Goal: Book appointment/travel/reservation

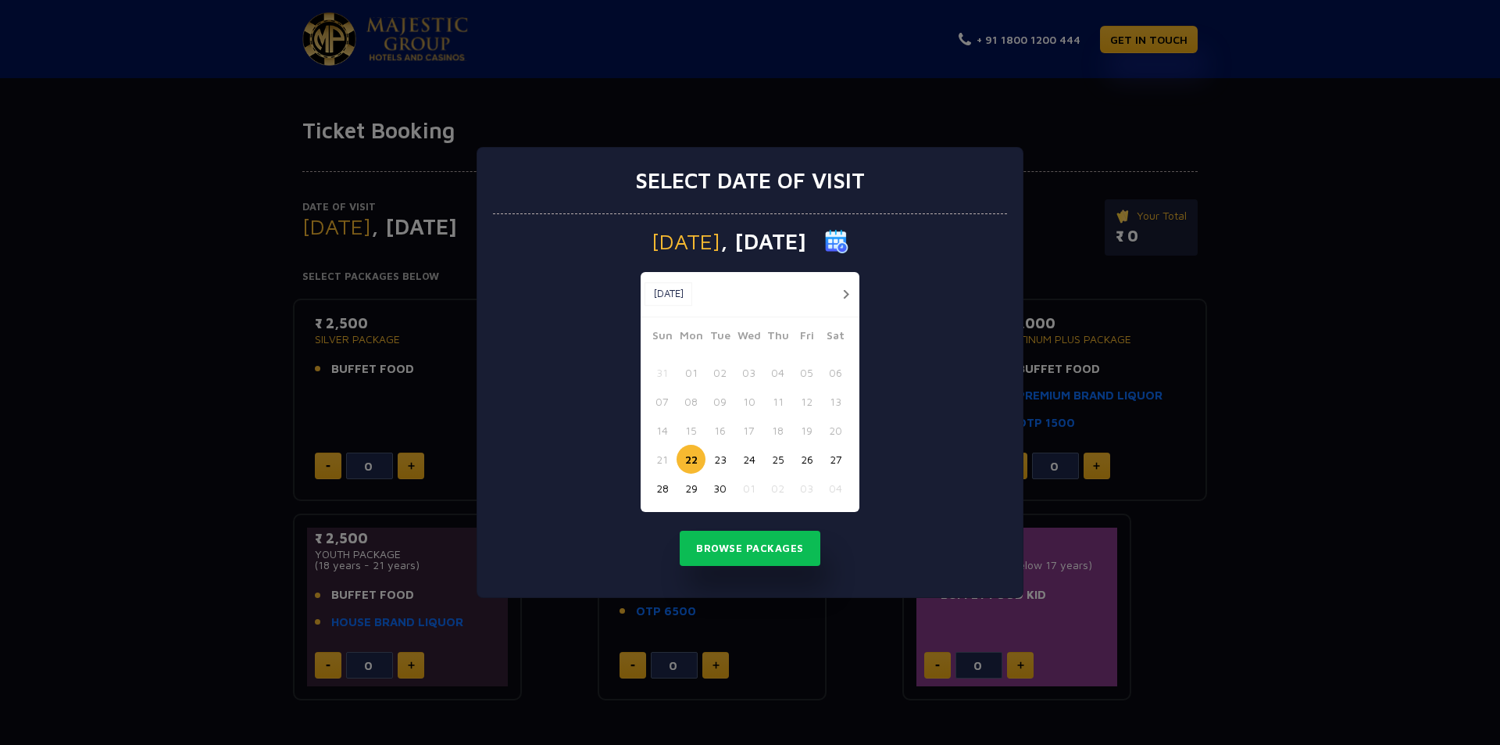
click at [746, 461] on button "24" at bounding box center [748, 459] width 29 height 29
click at [724, 553] on button "Browse Packages" at bounding box center [750, 549] width 141 height 36
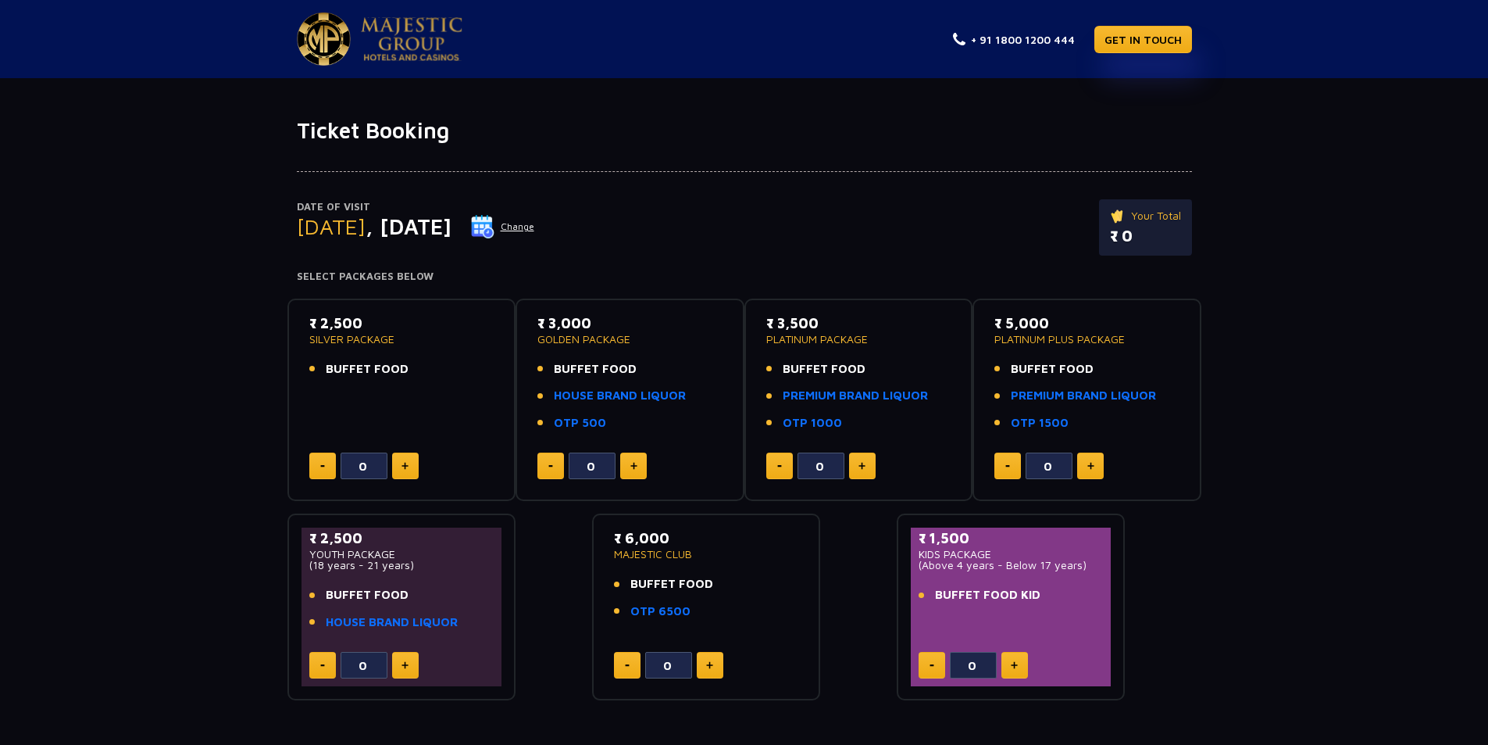
click at [411, 468] on button at bounding box center [405, 465] width 27 height 27
type input "1"
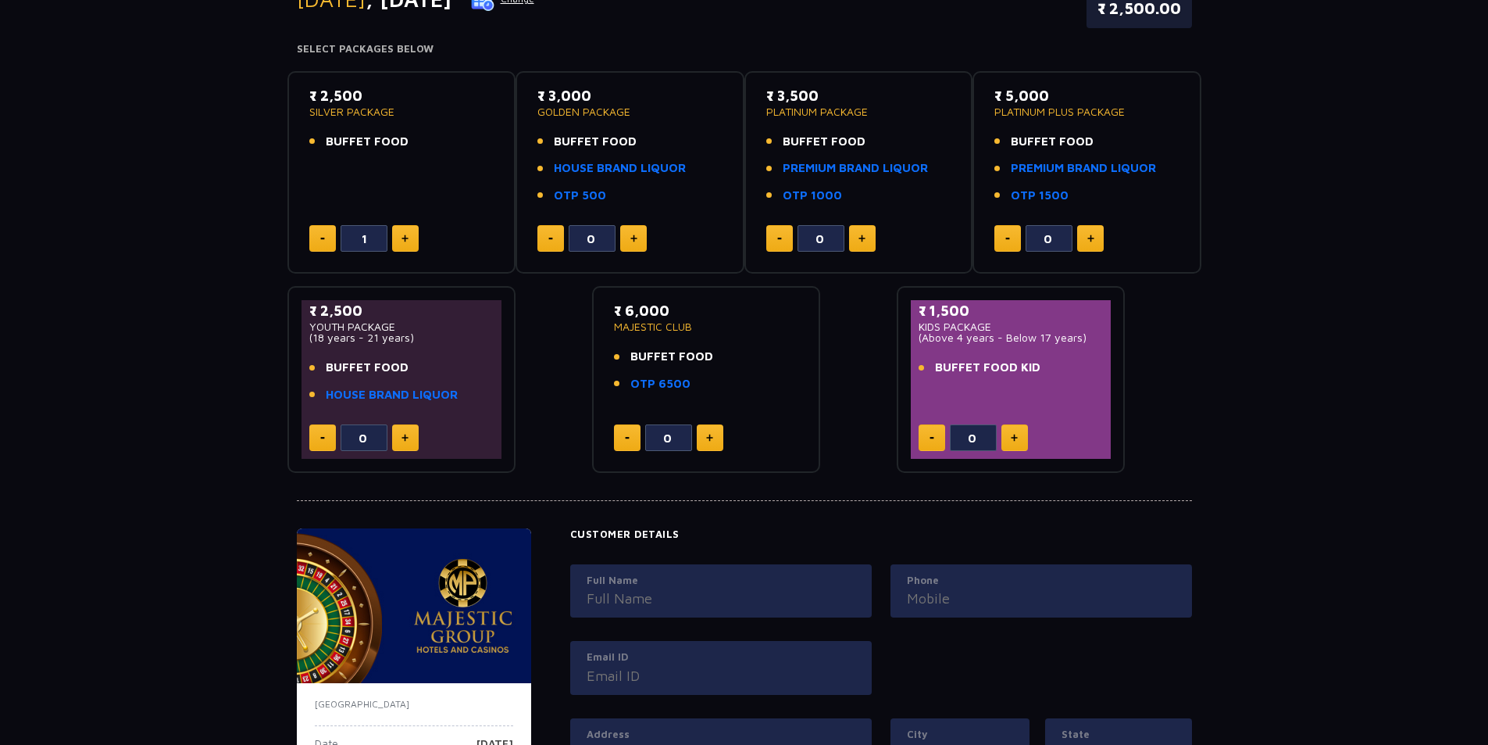
scroll to position [234, 0]
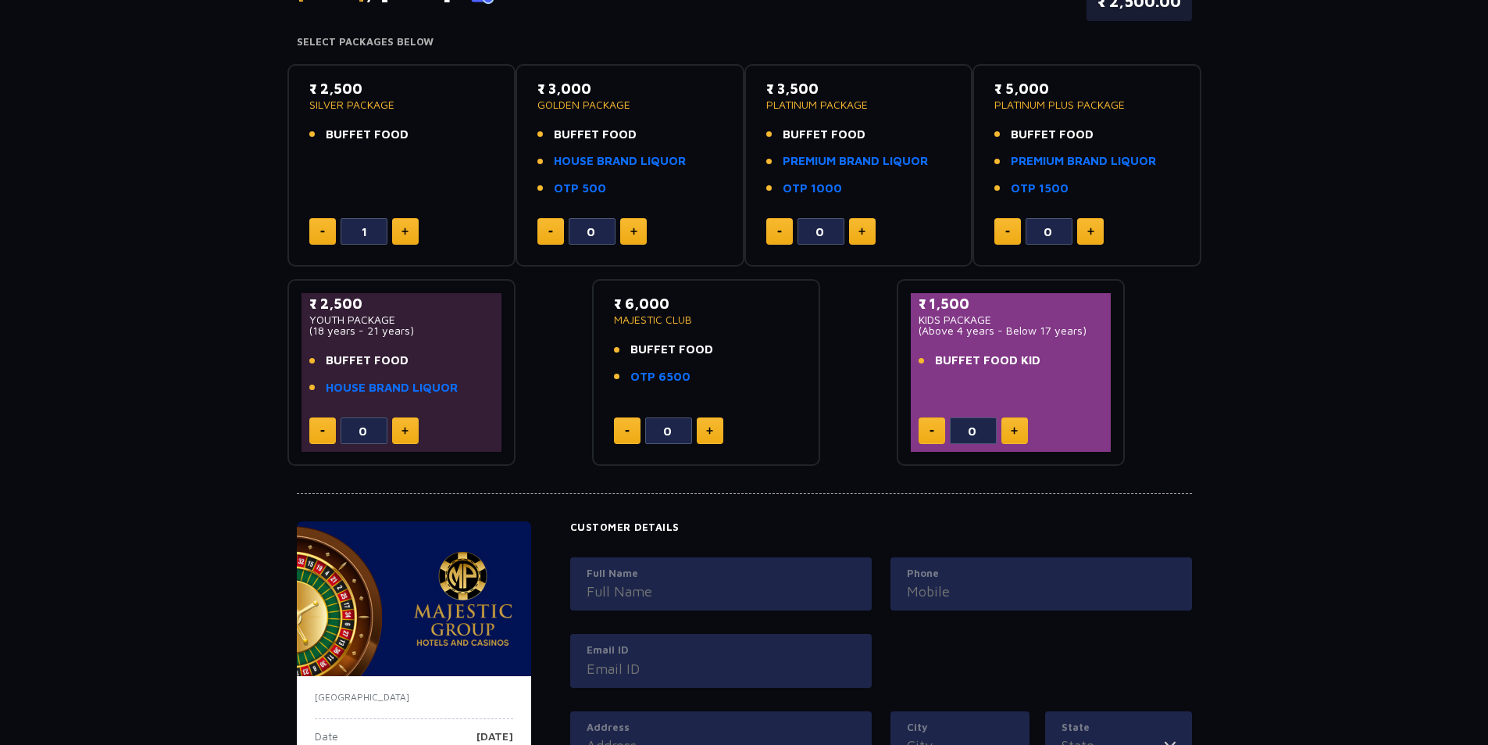
click at [733, 564] on div "Full Name" at bounding box center [721, 584] width 302 height 54
click at [731, 595] on input "Full Name" at bounding box center [721, 591] width 269 height 21
type input "Prashant"
type input "9373800725"
click at [673, 666] on input "Email ID" at bounding box center [721, 668] width 269 height 21
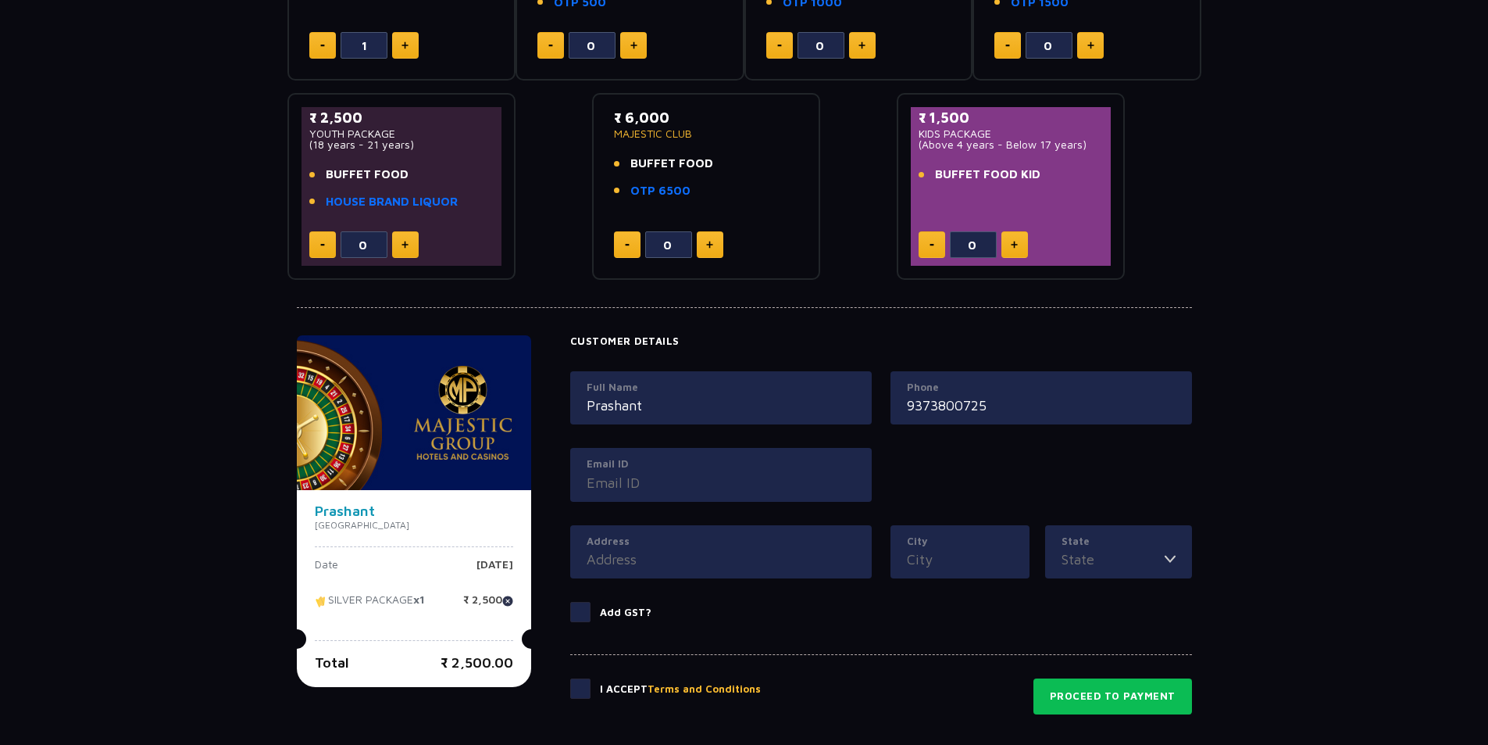
scroll to position [469, 0]
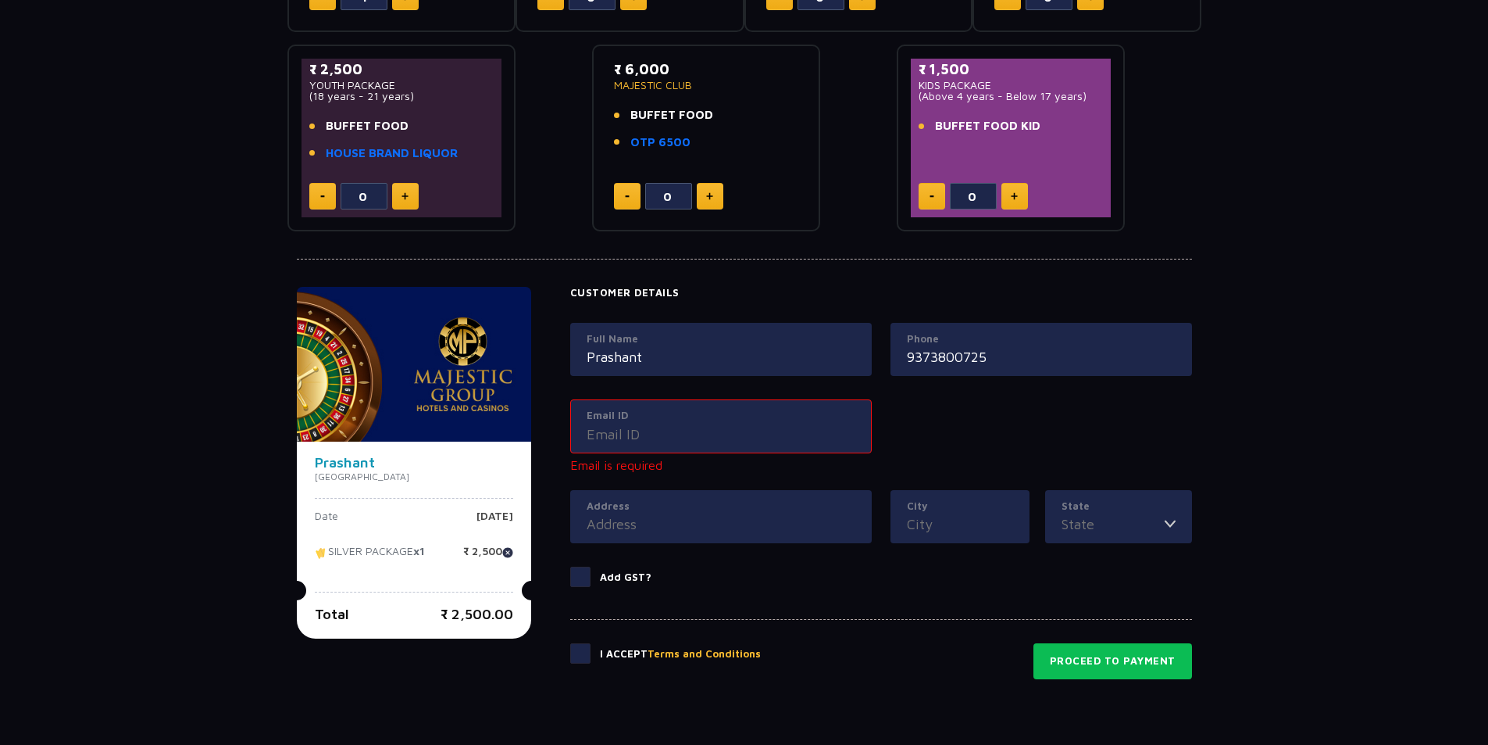
click at [628, 507] on div "Address" at bounding box center [721, 517] width 302 height 54
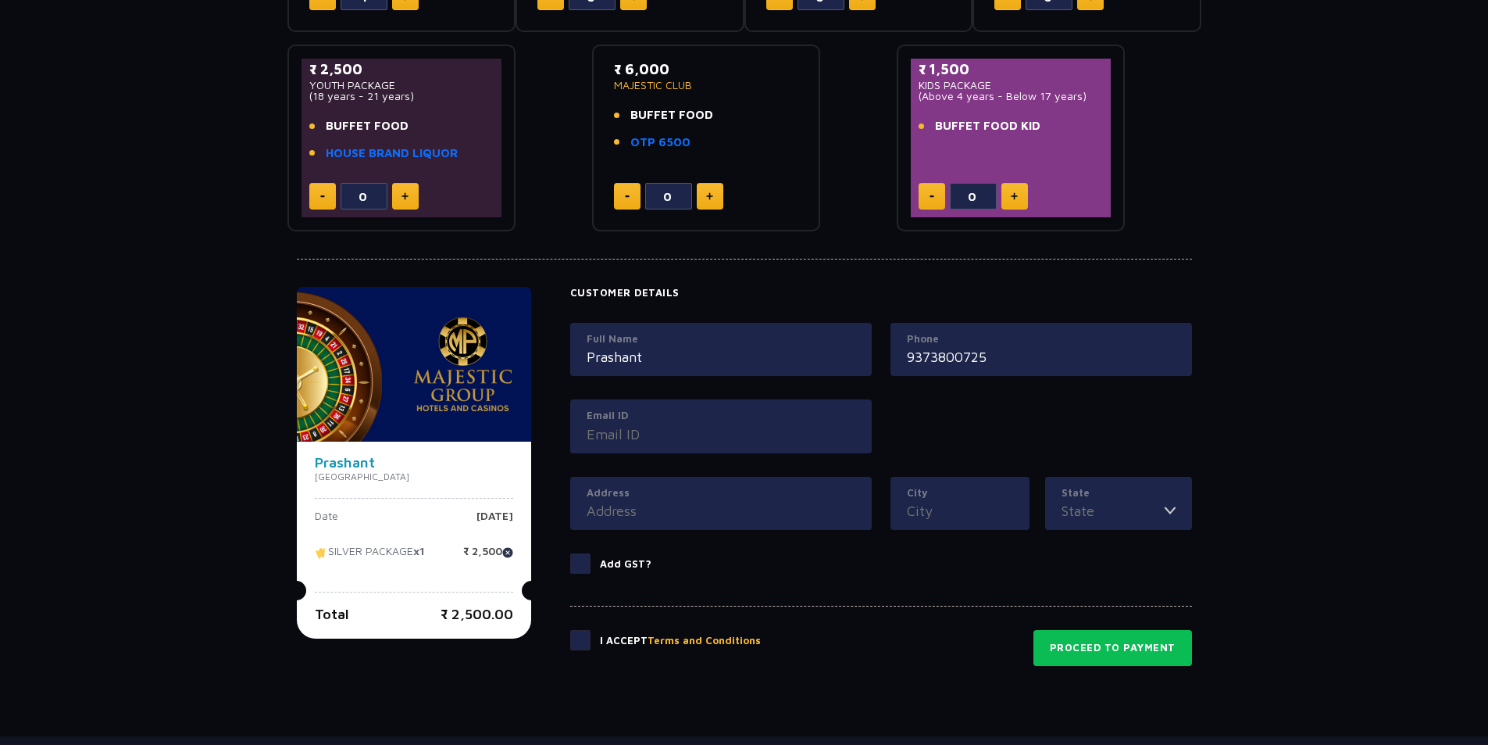
click at [655, 431] on input "Email ID" at bounding box center [721, 433] width 269 height 21
type input "parwarprashnt@gmail.com"
click at [620, 516] on input "Address" at bounding box center [721, 510] width 269 height 21
type input "Bicholim Goa"
click at [905, 510] on div "City" at bounding box center [960, 504] width 139 height 54
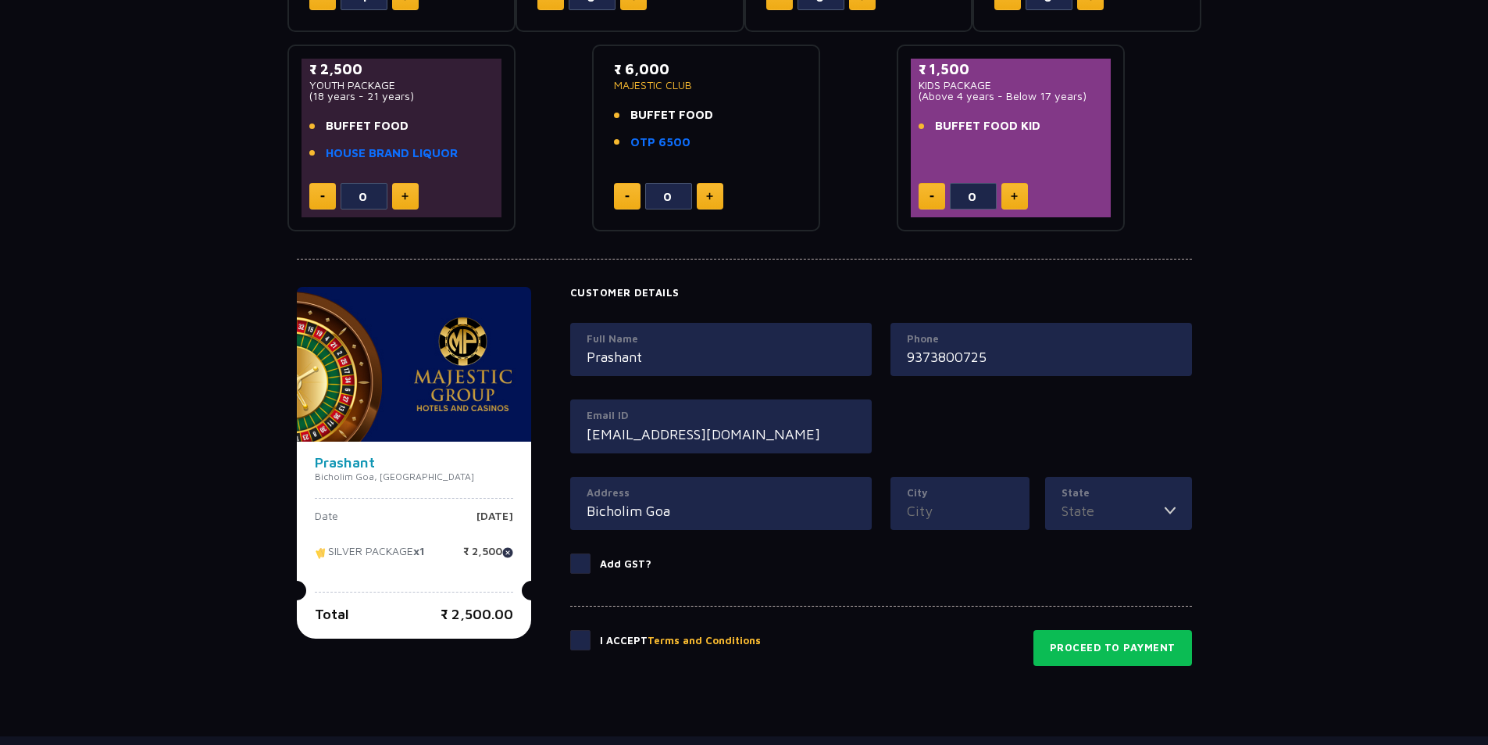
click at [921, 510] on input "City" at bounding box center [960, 510] width 106 height 21
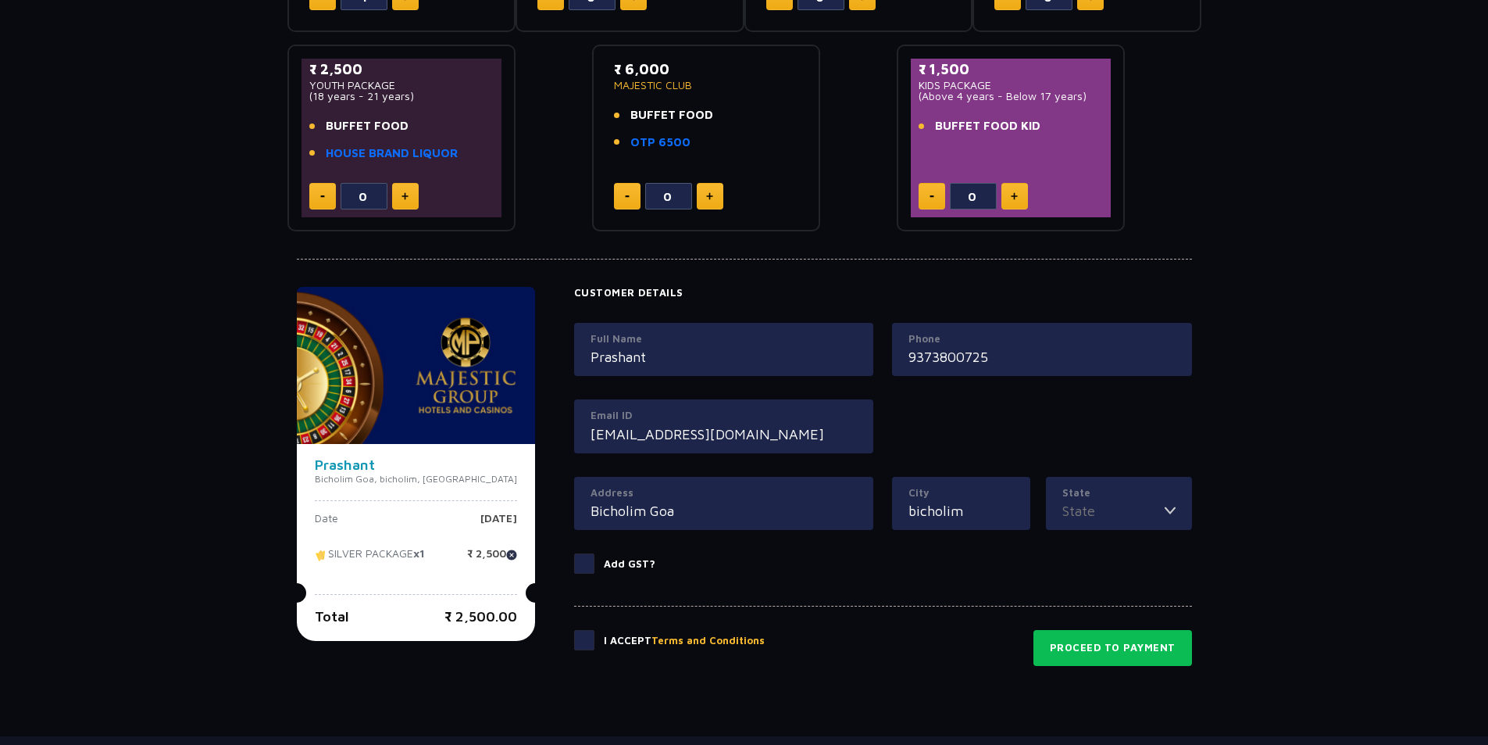
type input "bicholim"
click at [1083, 524] on div "State Andhra Pradesh Arunachal Pradesh Assam Bihar Chhattisgarh Goa Gujarat Har…" at bounding box center [1119, 504] width 146 height 54
click at [1116, 507] on input "State" at bounding box center [1114, 510] width 102 height 21
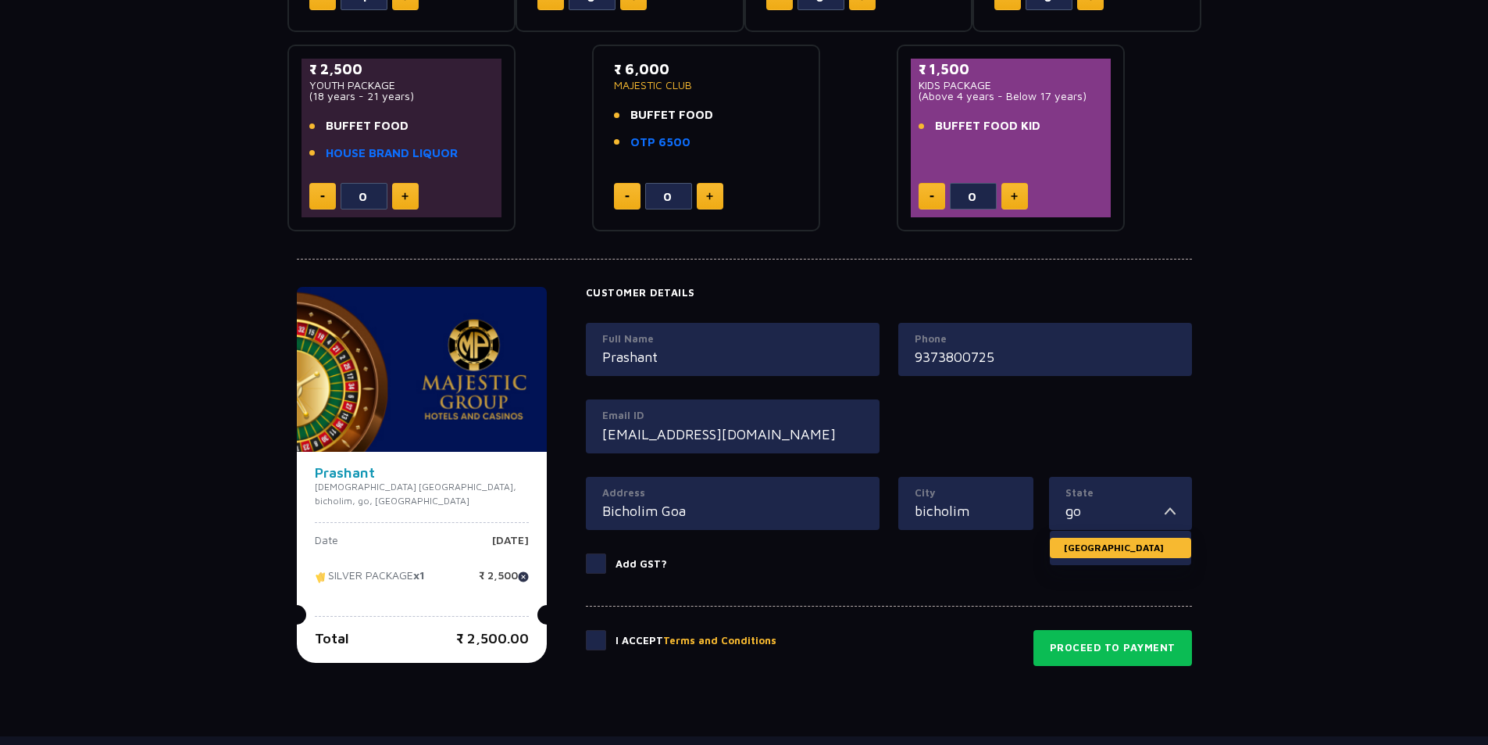
click at [1070, 556] on li "Goa" at bounding box center [1120, 548] width 141 height 20
type input "Goa"
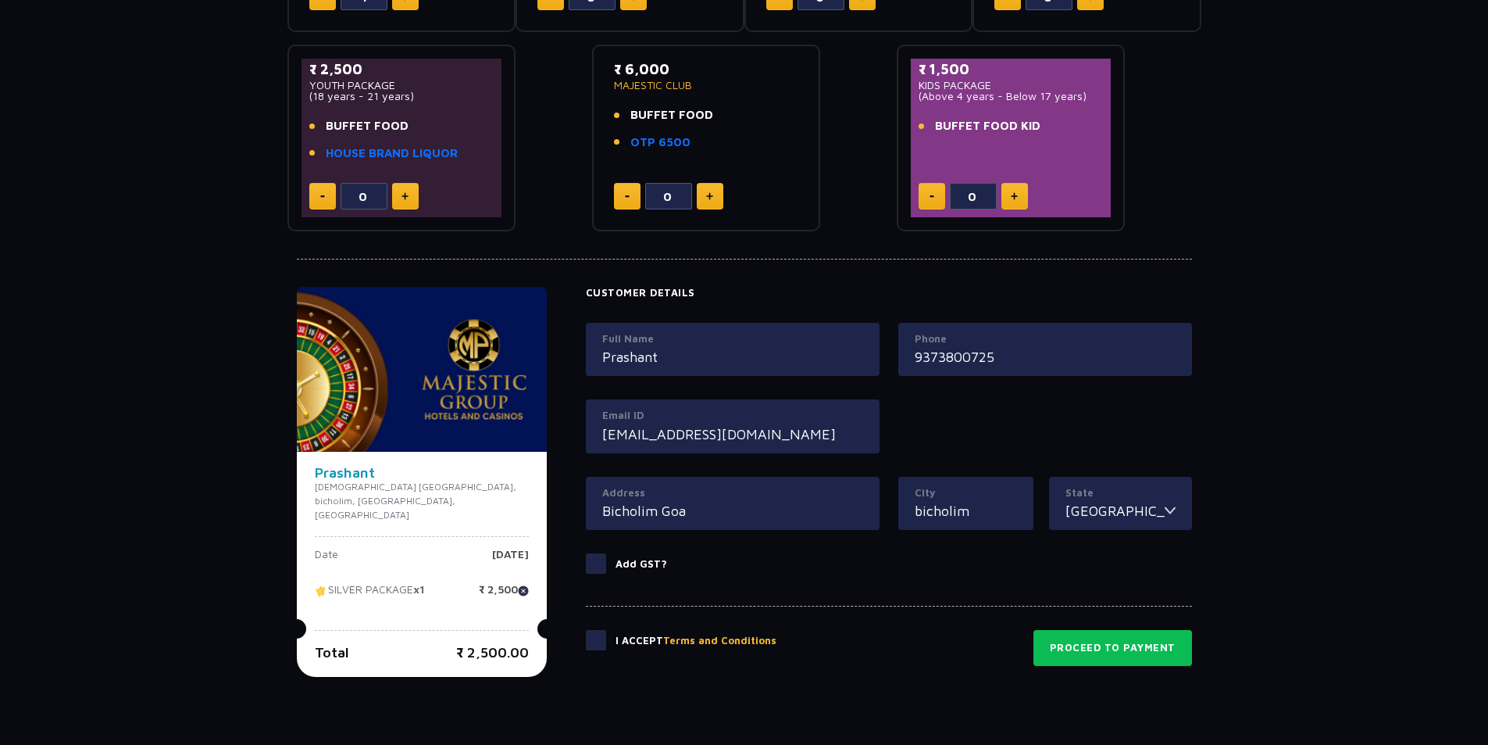
click at [586, 637] on span at bounding box center [596, 640] width 20 height 20
click at [0, 0] on input "checkbox" at bounding box center [0, 0] width 0 height 0
click at [1081, 663] on button "Proceed to Payment" at bounding box center [1113, 648] width 159 height 36
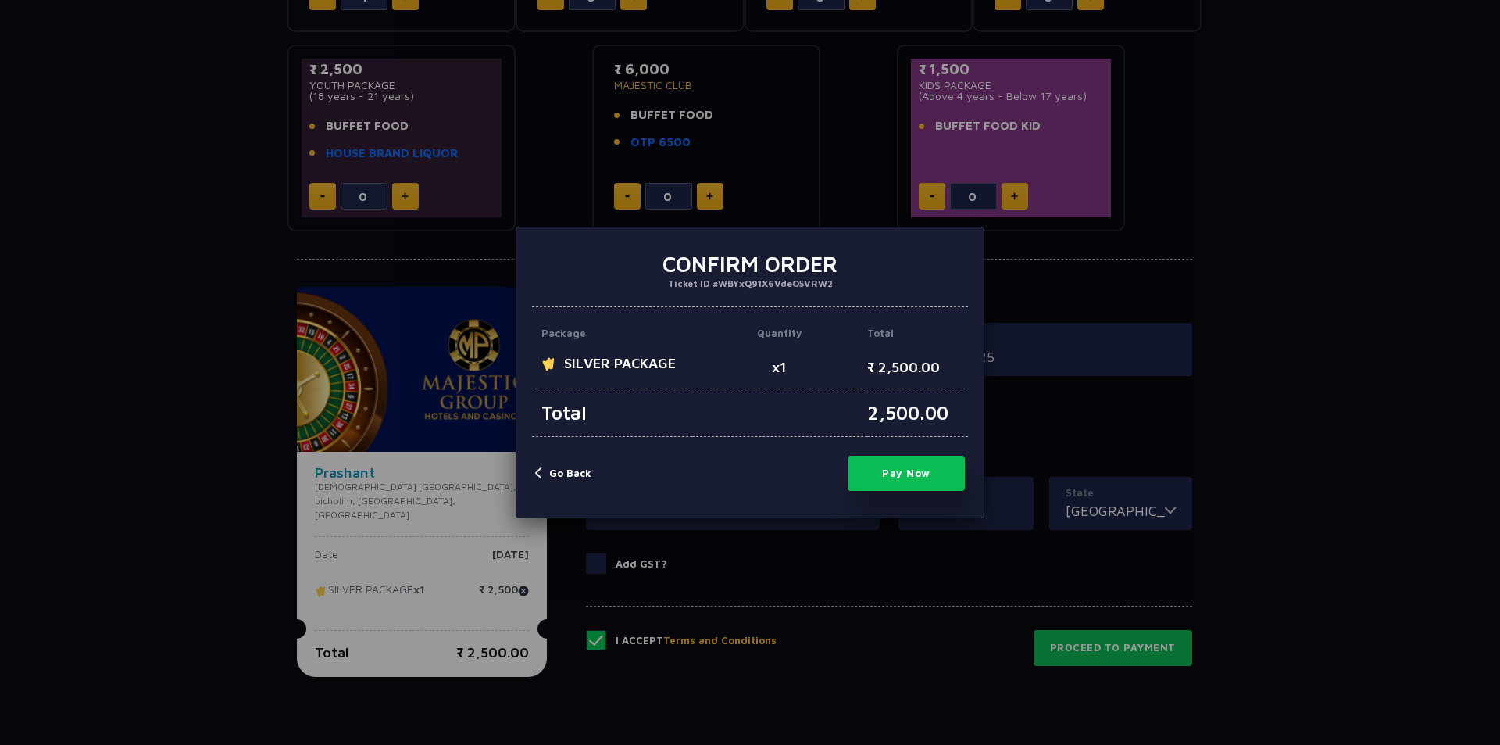
click at [917, 482] on button "Pay Now" at bounding box center [906, 473] width 117 height 35
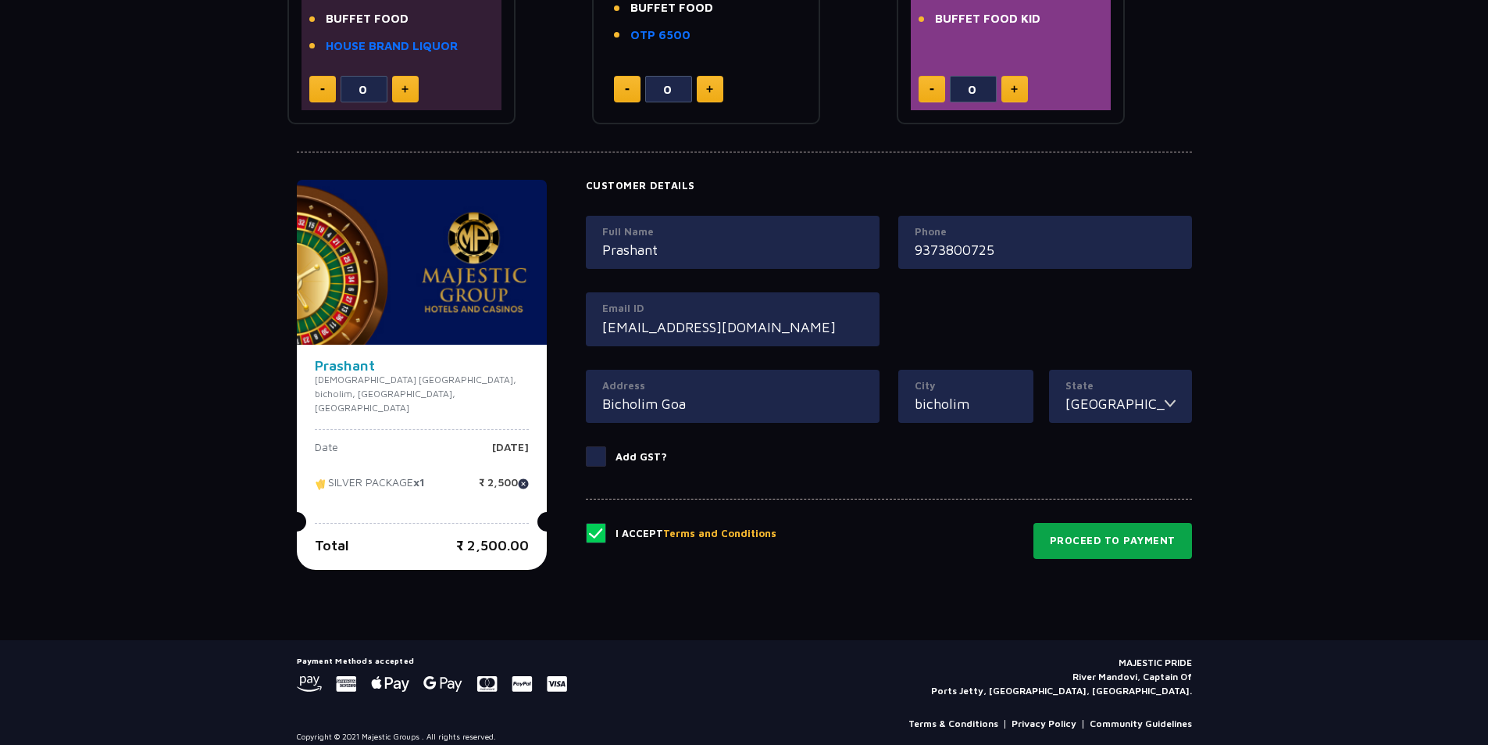
scroll to position [578, 0]
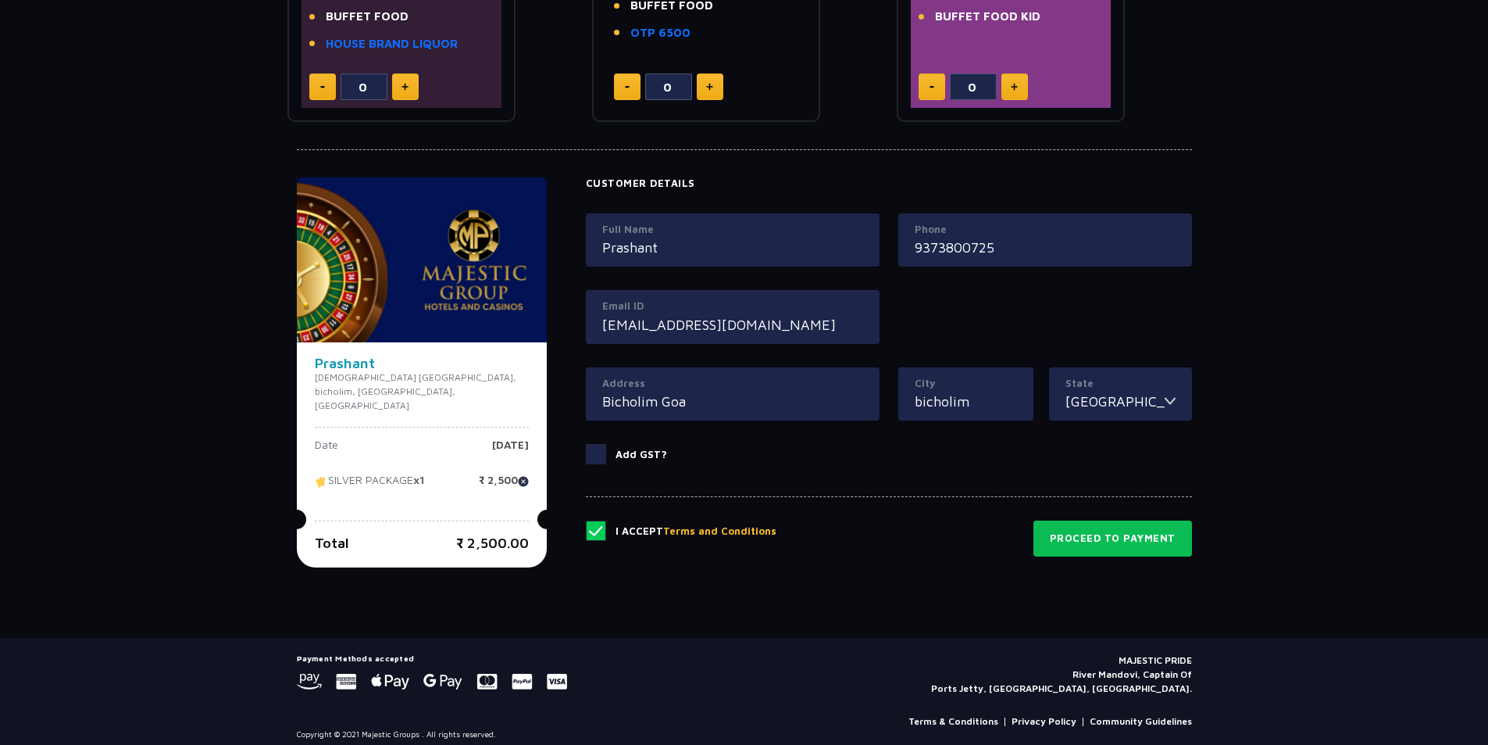
click at [586, 461] on span at bounding box center [596, 454] width 20 height 20
click at [0, 0] on input "Add GST?" at bounding box center [0, 0] width 0 height 0
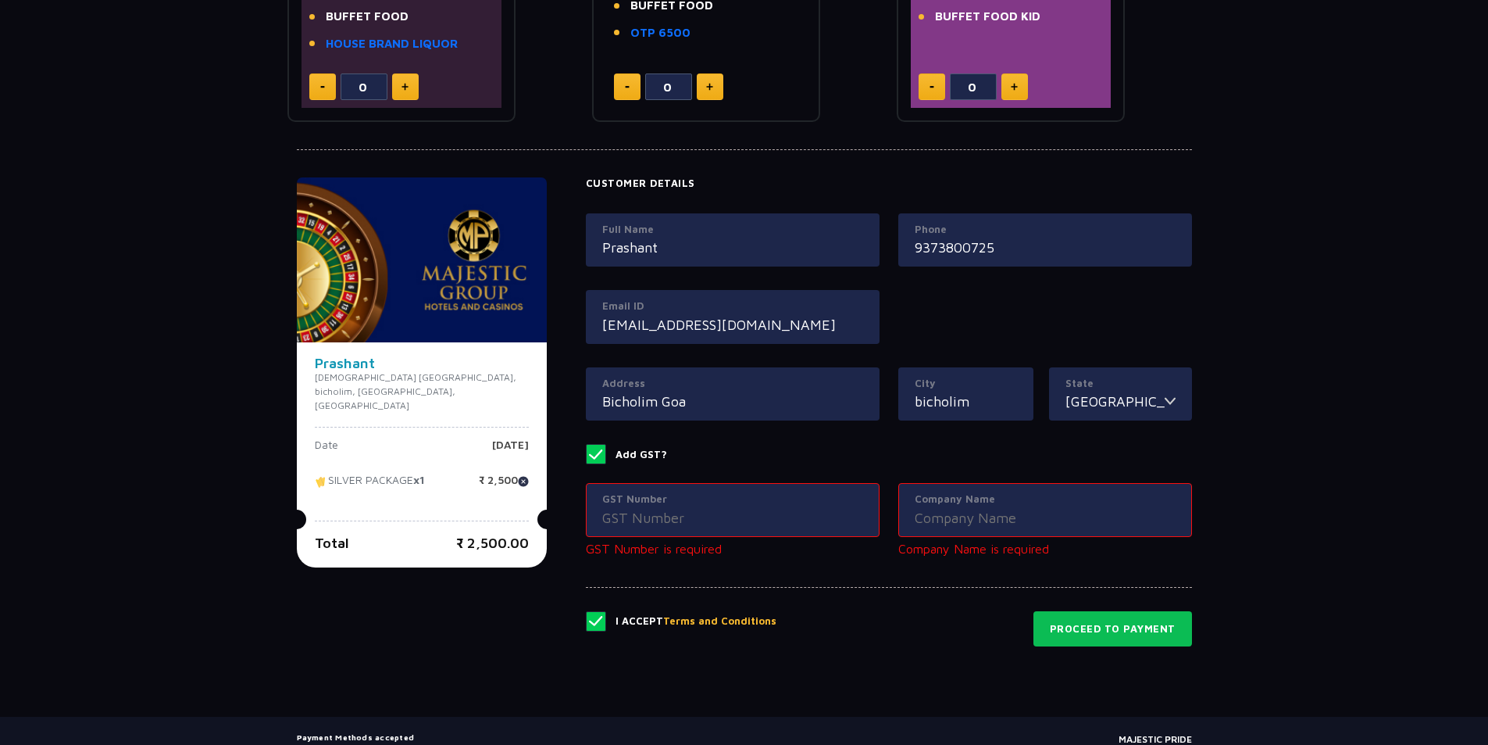
click at [586, 453] on span at bounding box center [596, 454] width 20 height 20
click at [0, 0] on input "Add GST?" at bounding box center [0, 0] width 0 height 0
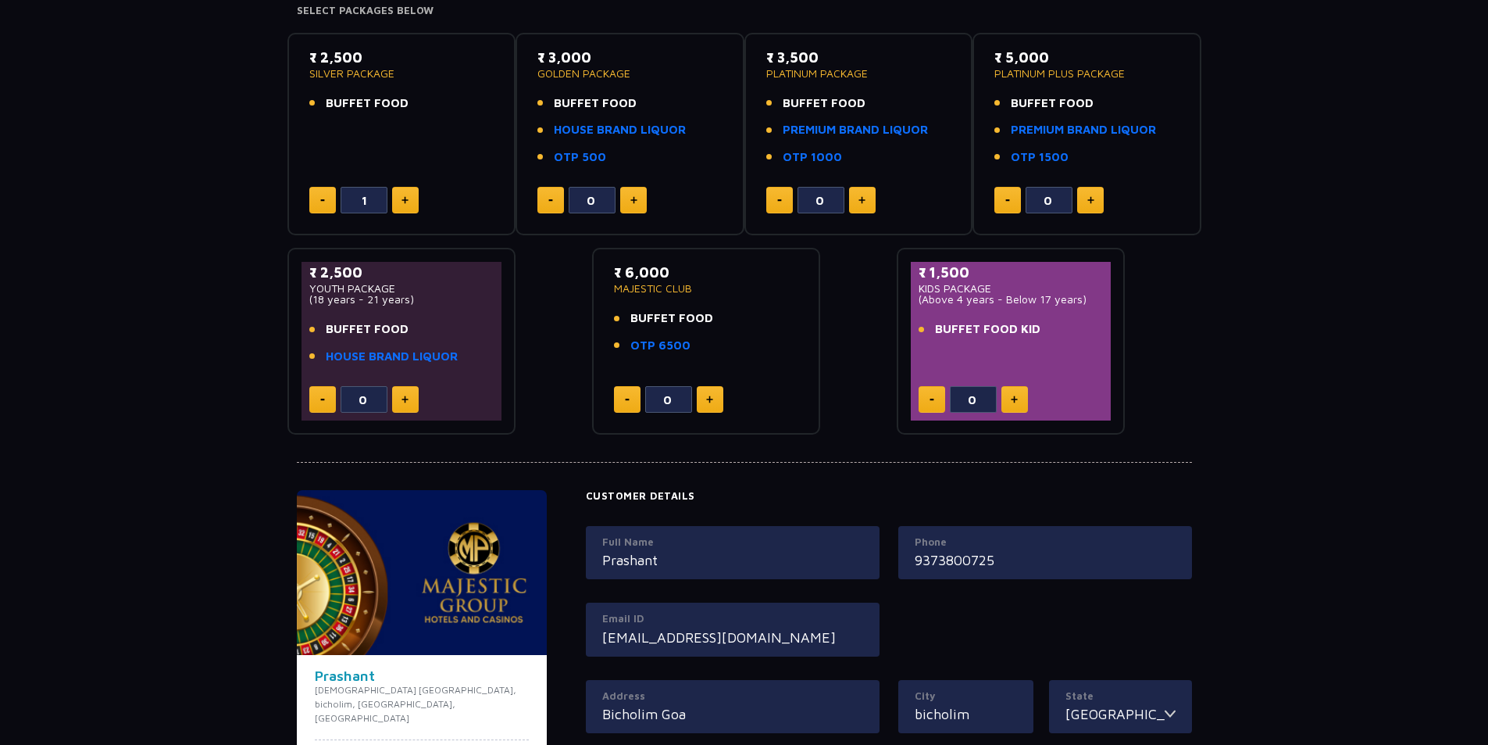
scroll to position [188, 0]
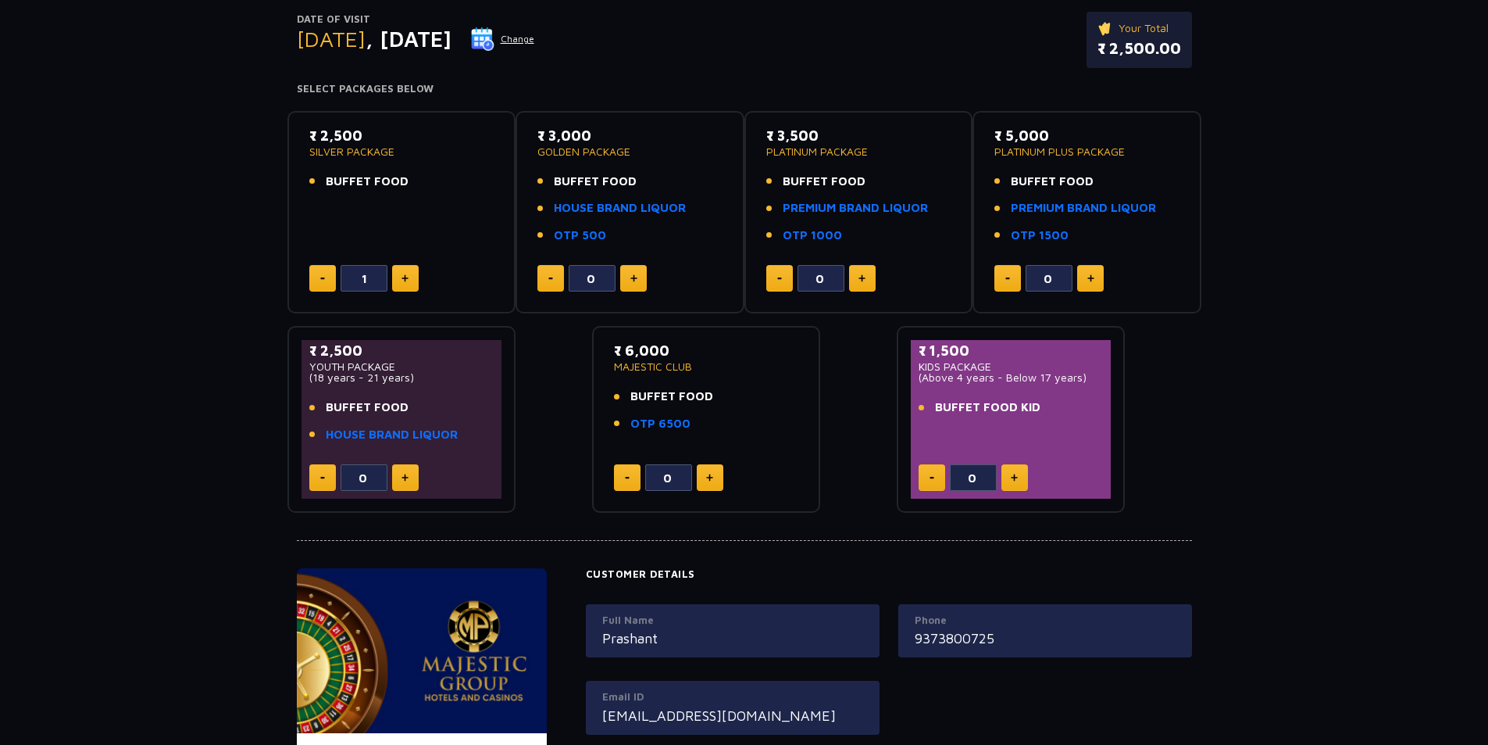
click at [711, 408] on ul "BUFFET FOOD OTP 6500" at bounding box center [706, 410] width 185 height 45
click at [675, 422] on link "OTP 6500" at bounding box center [661, 424] width 60 height 18
click at [668, 369] on p "MAJESTIC CLUB" at bounding box center [706, 366] width 185 height 11
click at [714, 473] on button at bounding box center [710, 477] width 27 height 27
type input "1"
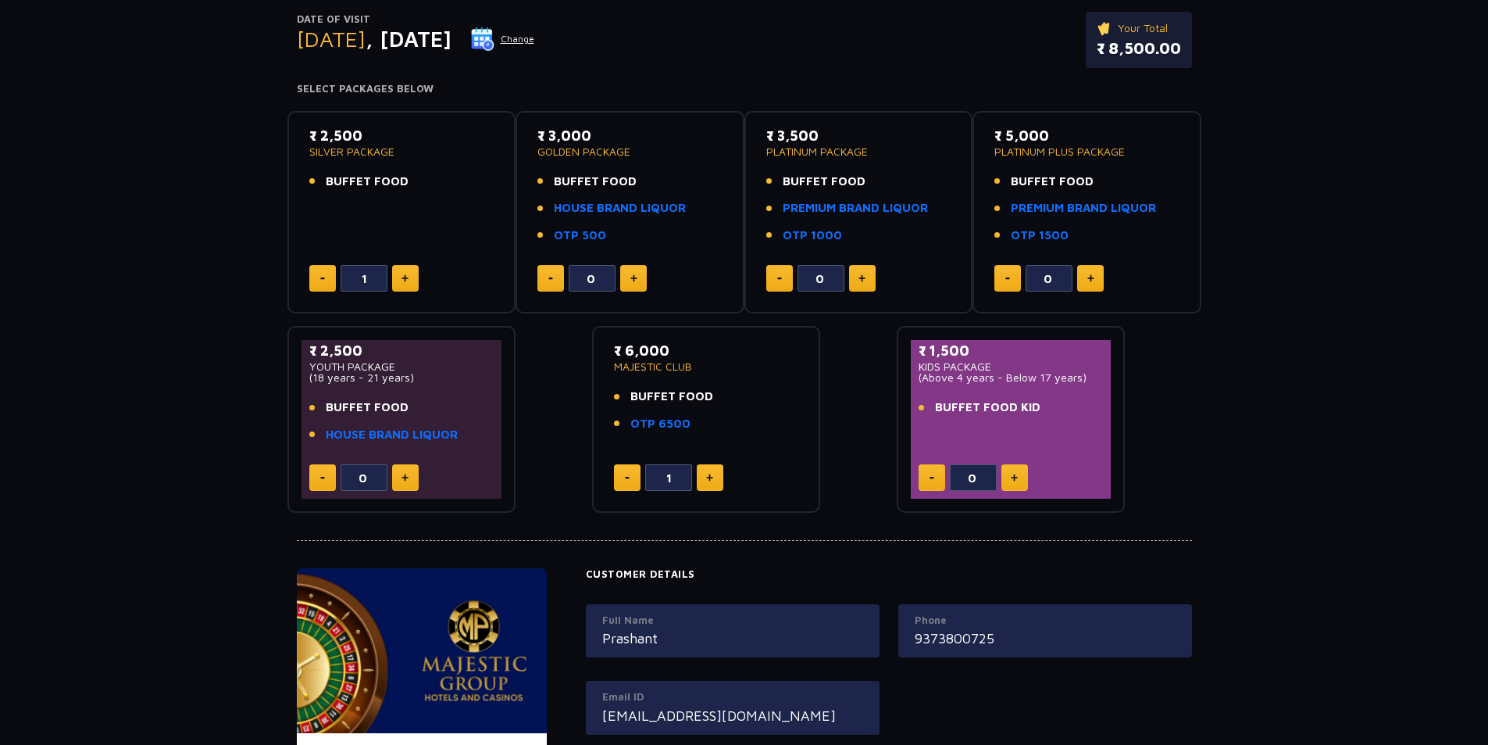
click at [717, 455] on div "₹ 6,000 MAJESTIC CLUB BUFFET FOOD OTP 6500 1" at bounding box center [706, 419] width 201 height 159
click at [717, 391] on li "BUFFET FOOD" at bounding box center [706, 397] width 185 height 18
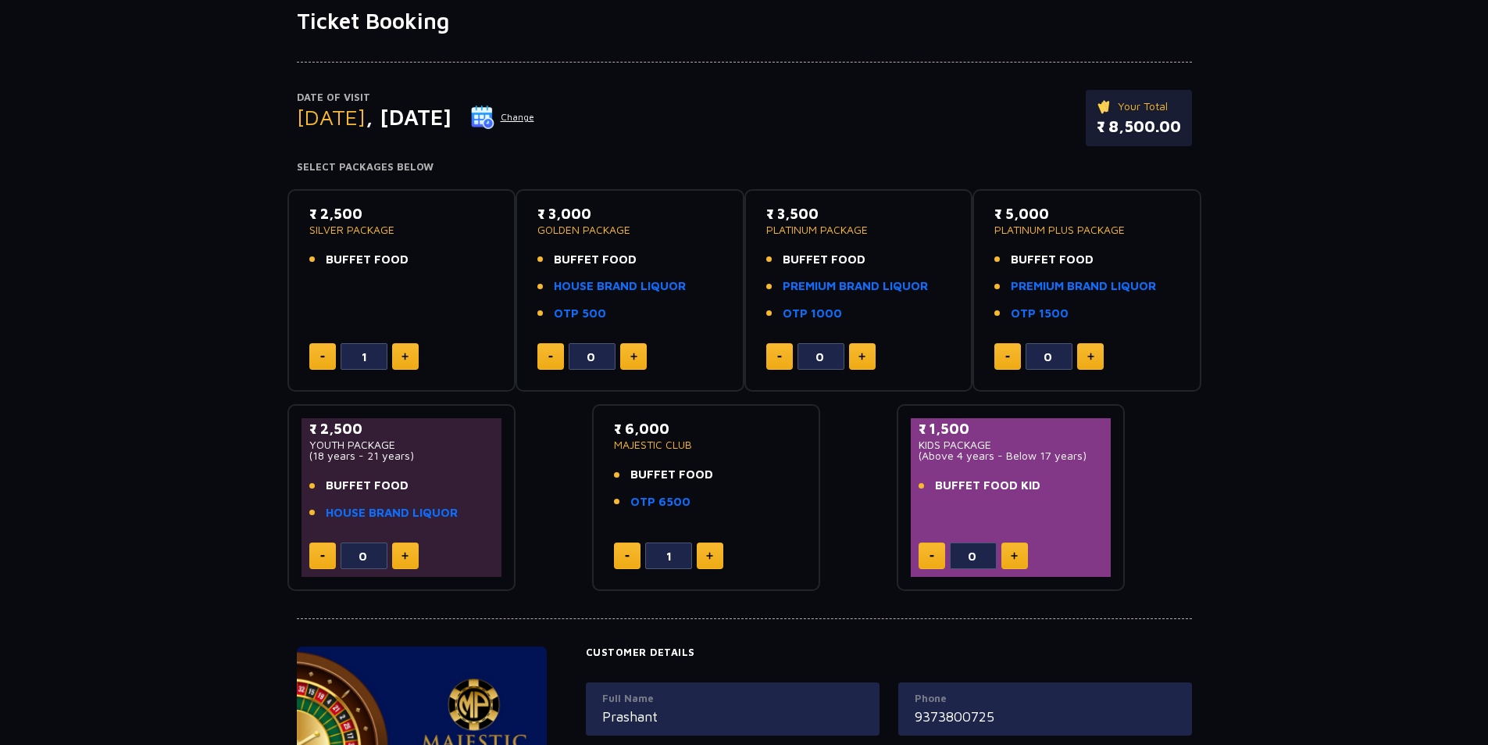
click at [322, 358] on button at bounding box center [322, 356] width 27 height 27
type input "0"
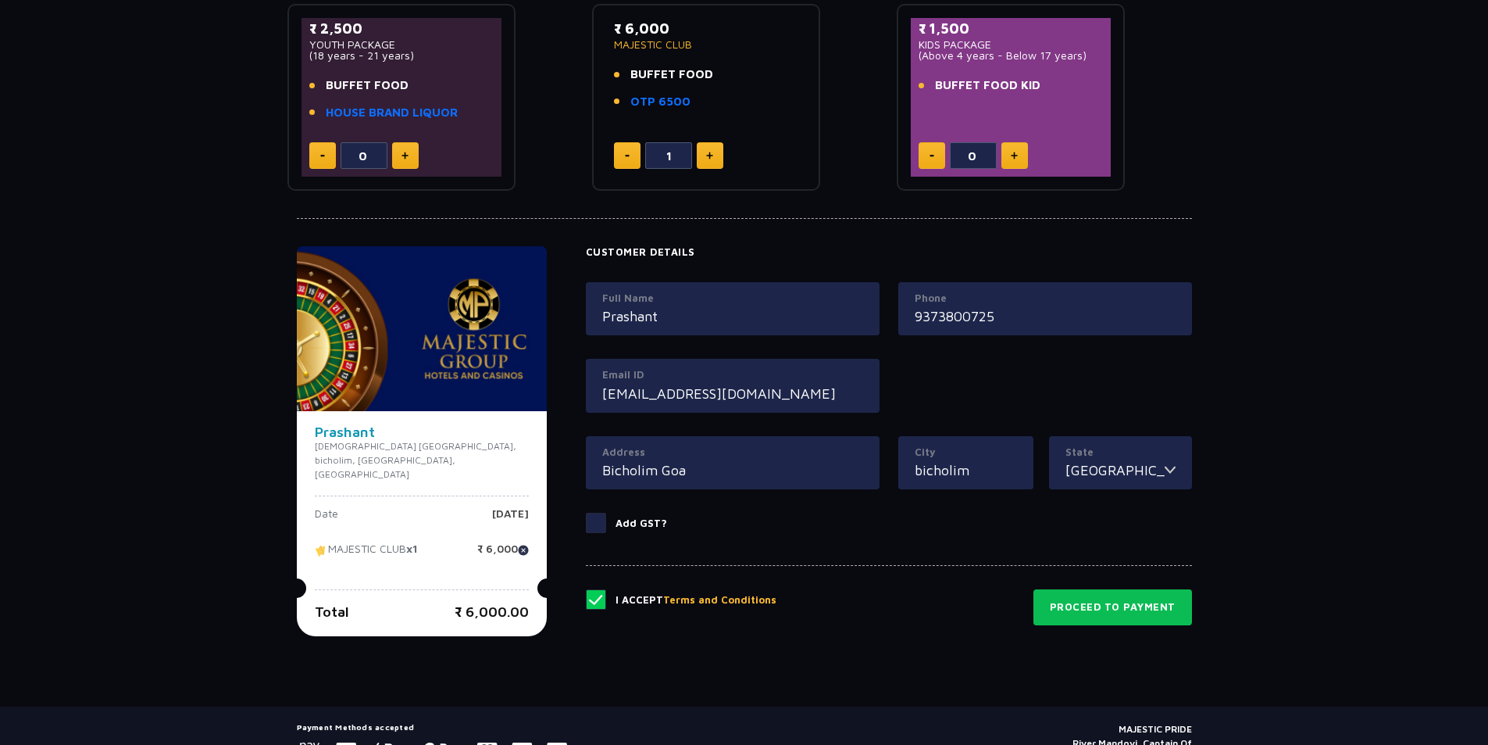
scroll to position [578, 0]
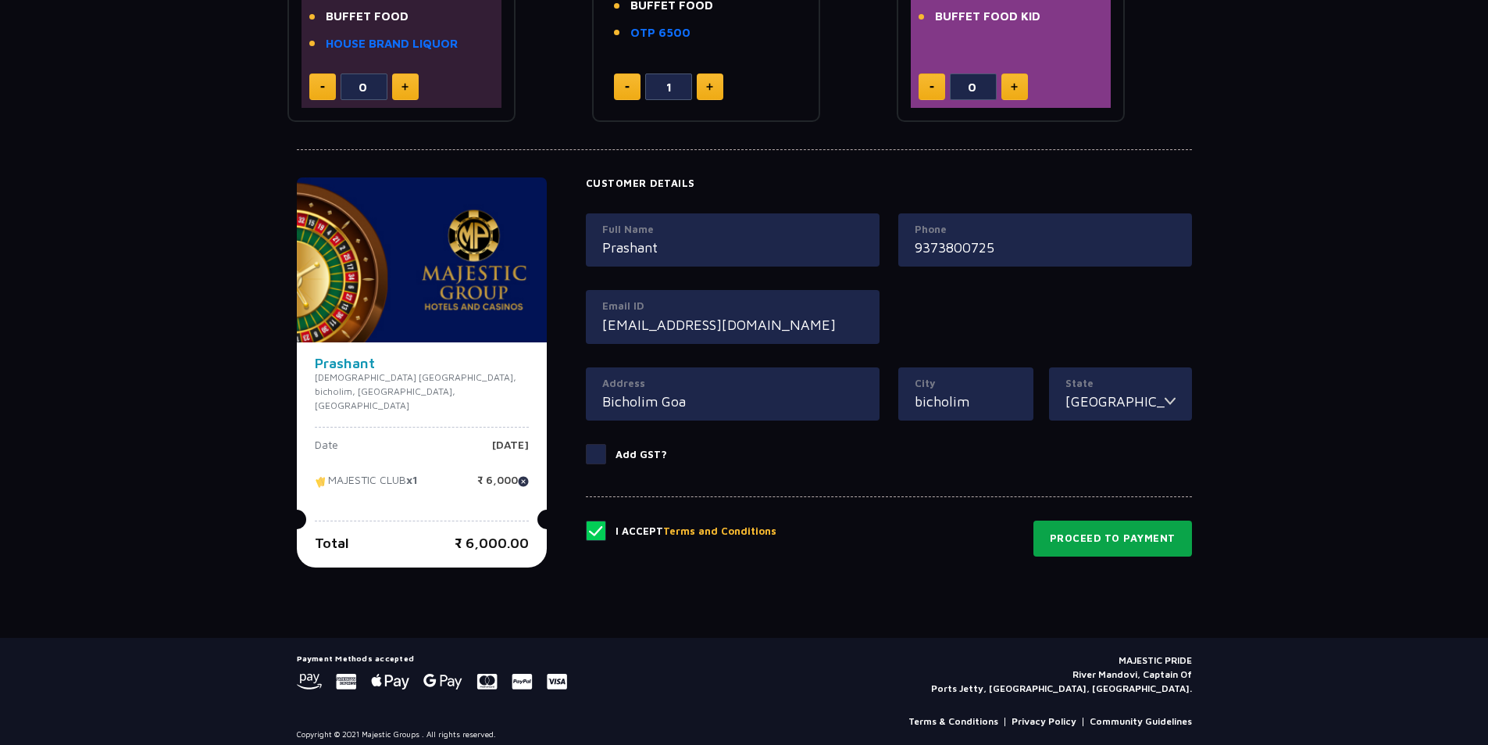
click at [1110, 546] on button "Proceed to Payment" at bounding box center [1113, 538] width 159 height 36
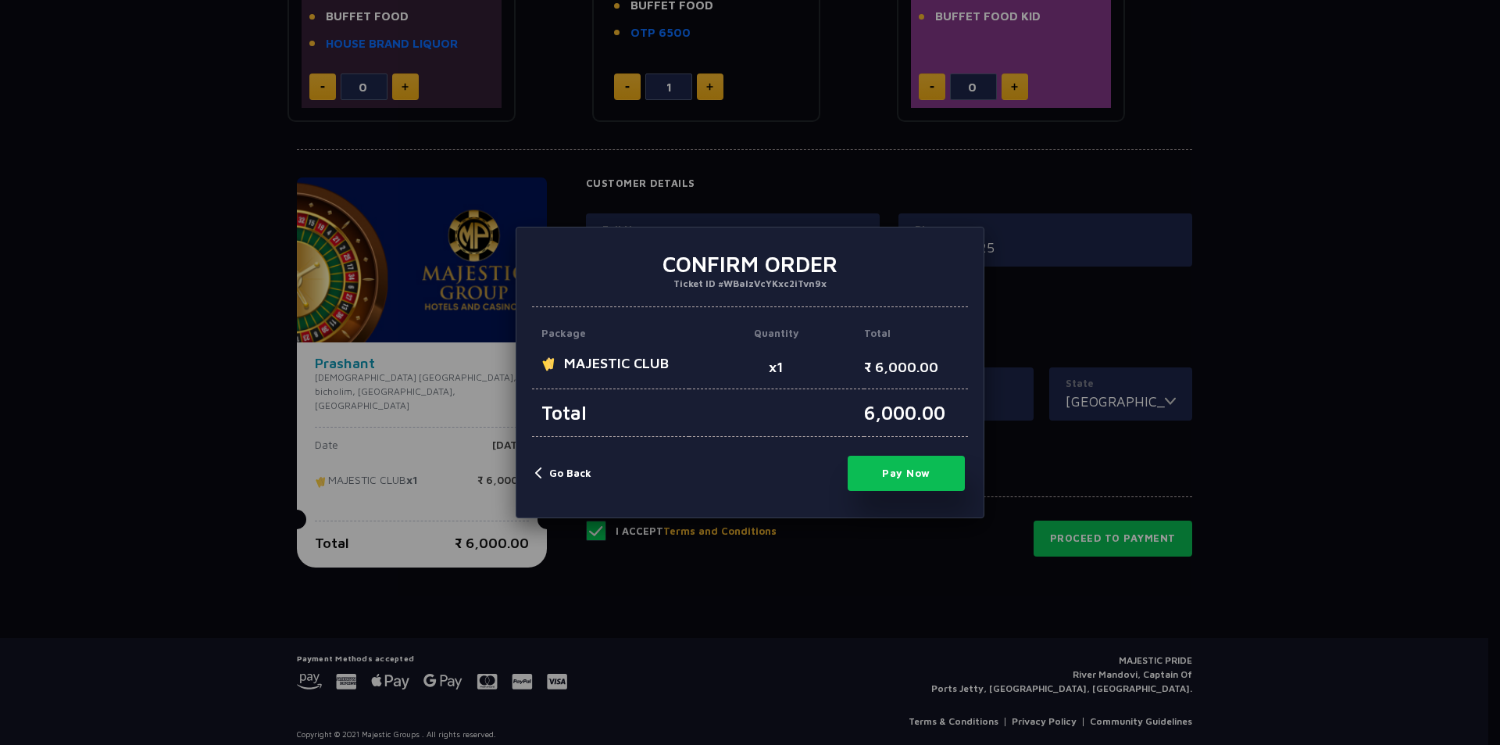
click at [894, 476] on button "Pay Now" at bounding box center [906, 473] width 117 height 35
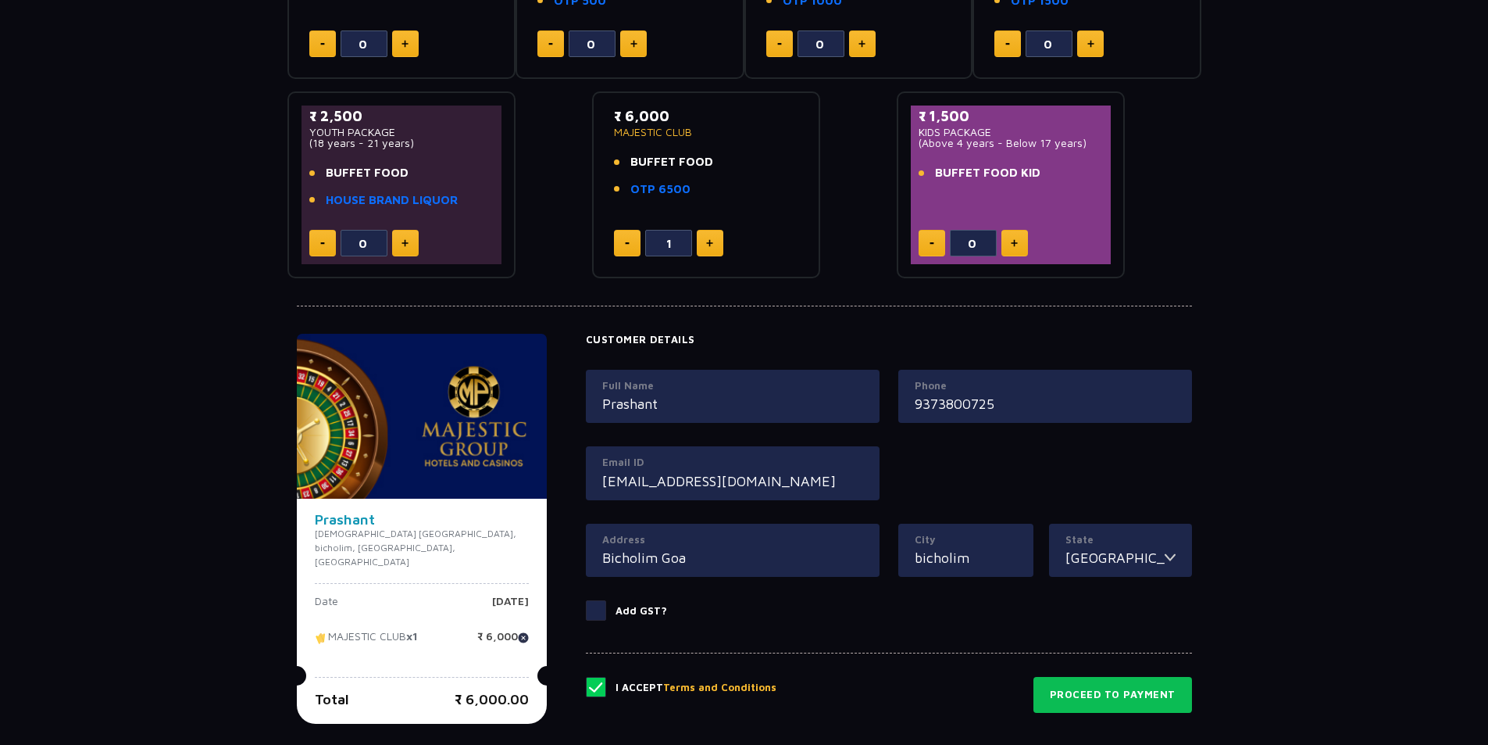
click at [624, 249] on button at bounding box center [627, 243] width 27 height 27
type input "0"
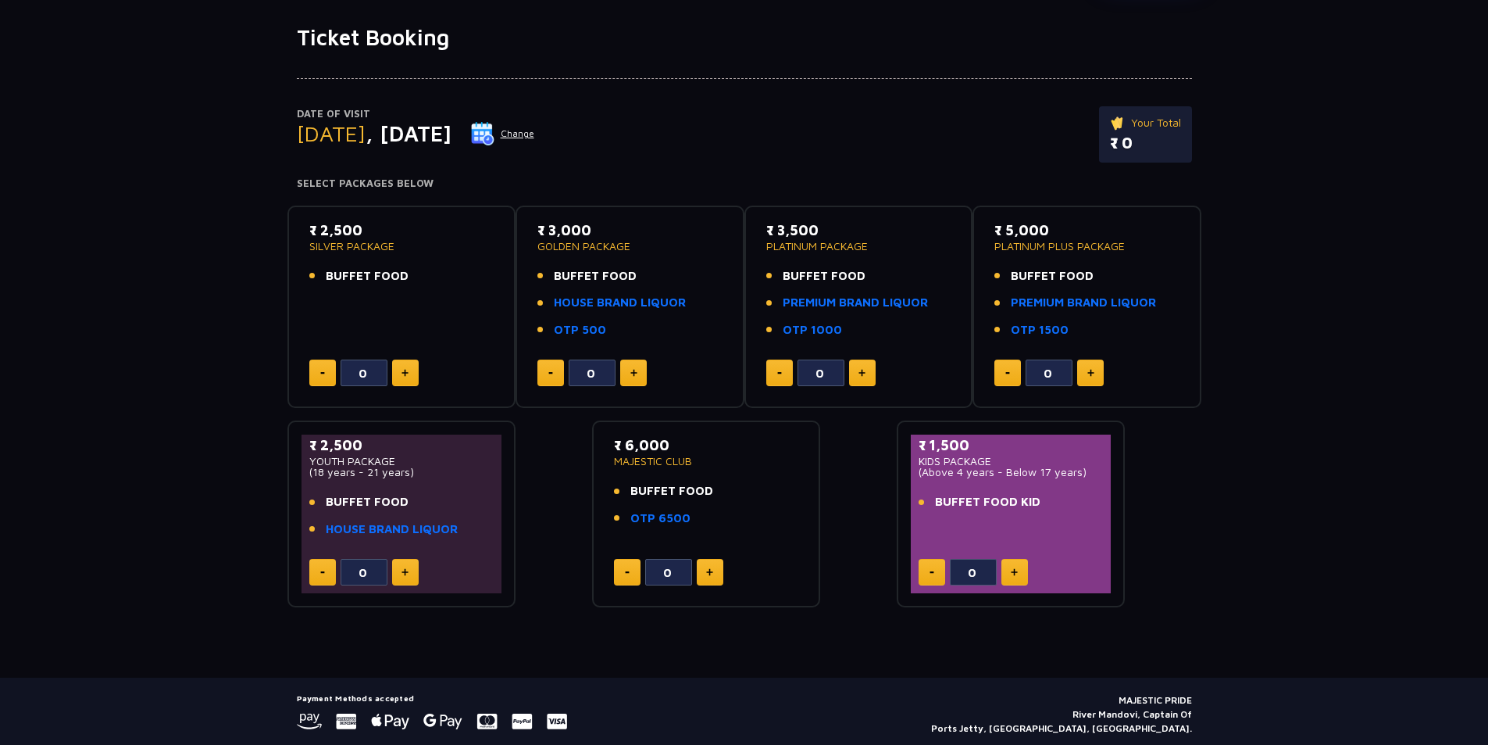
scroll to position [66, 0]
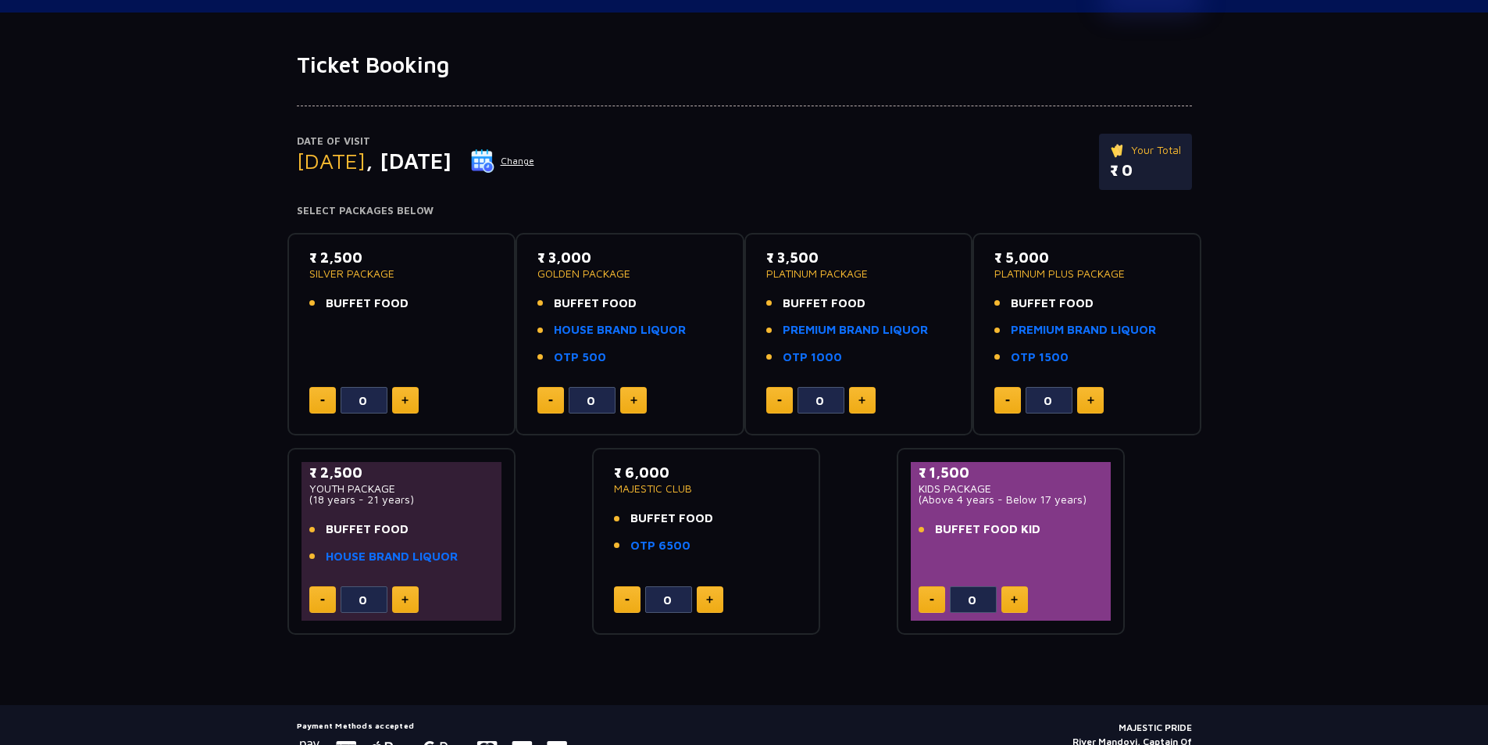
click at [408, 395] on button at bounding box center [405, 400] width 27 height 27
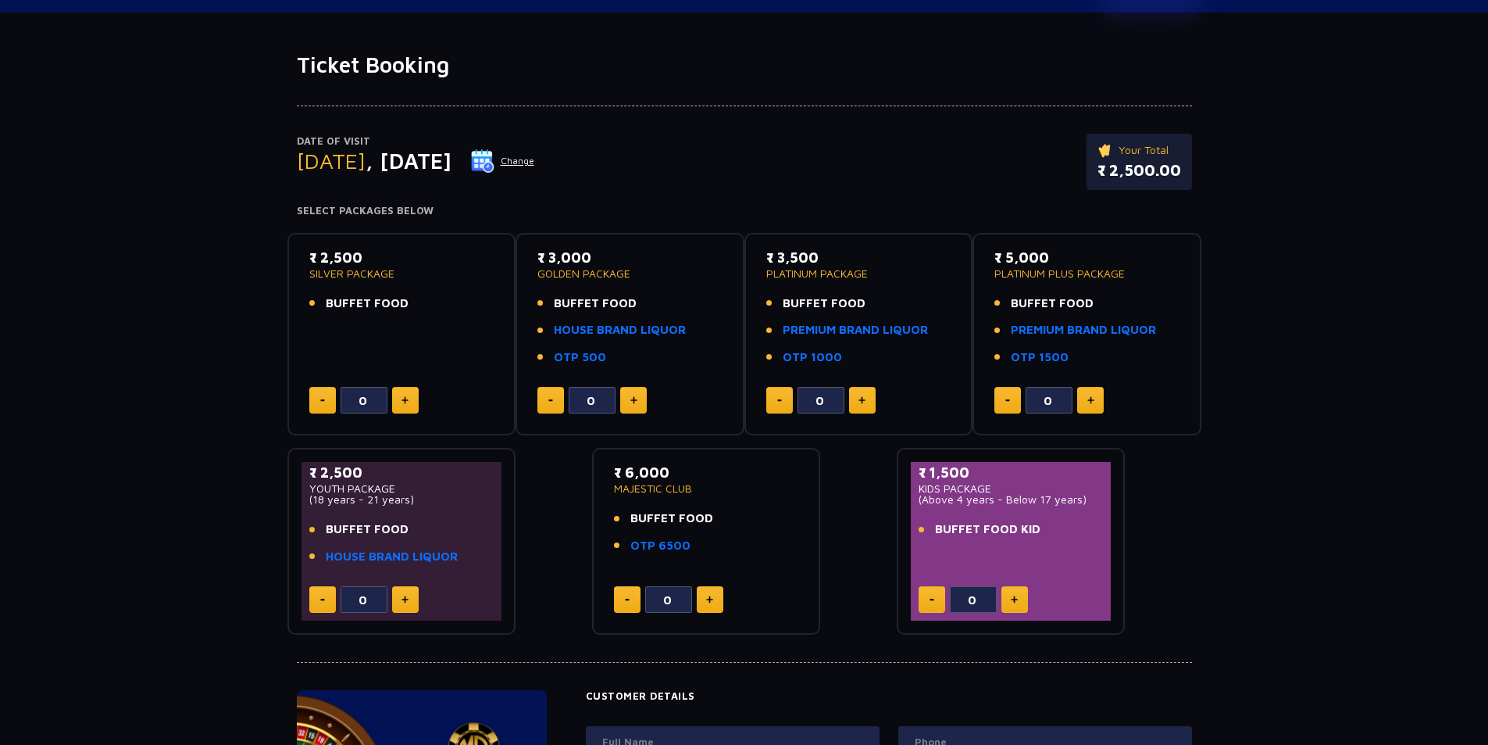
type input "1"
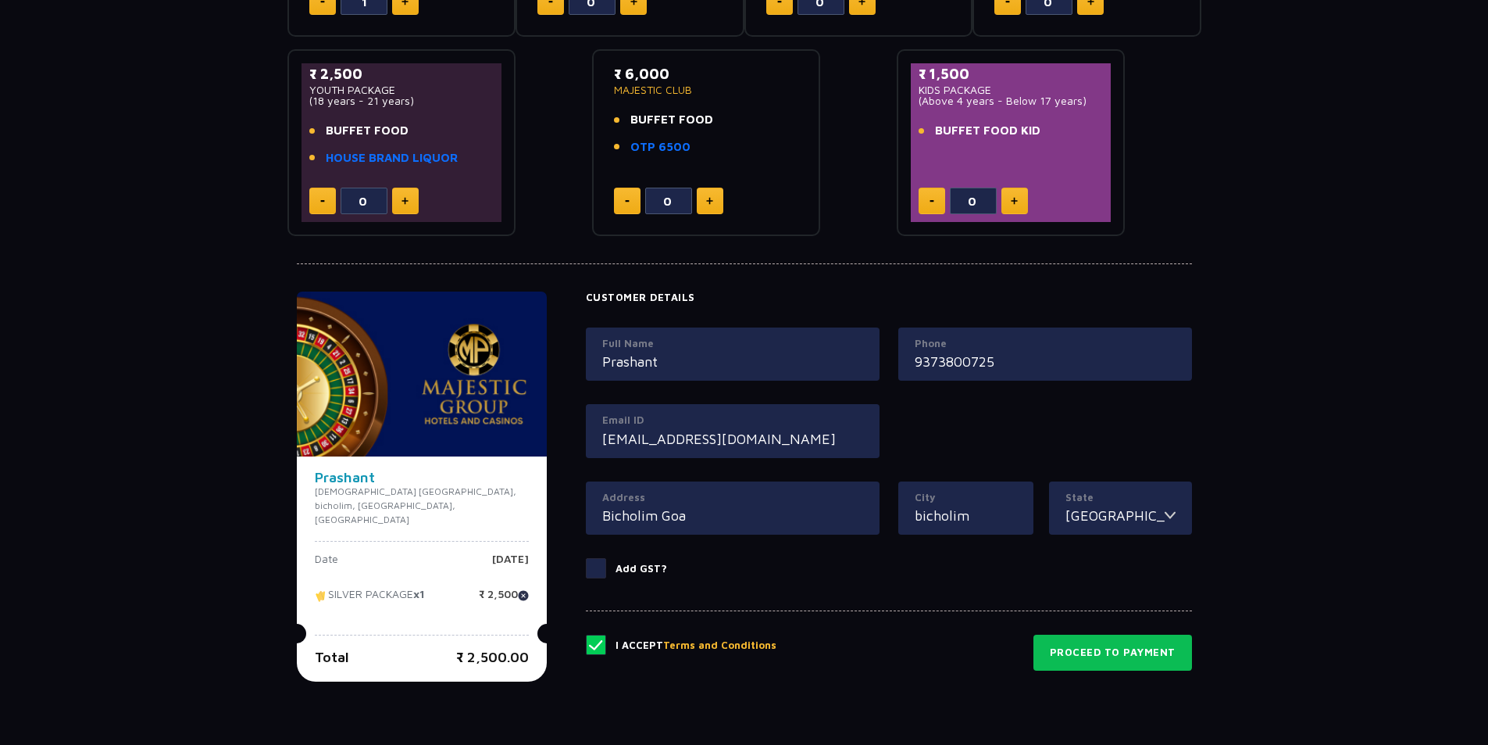
scroll to position [469, 0]
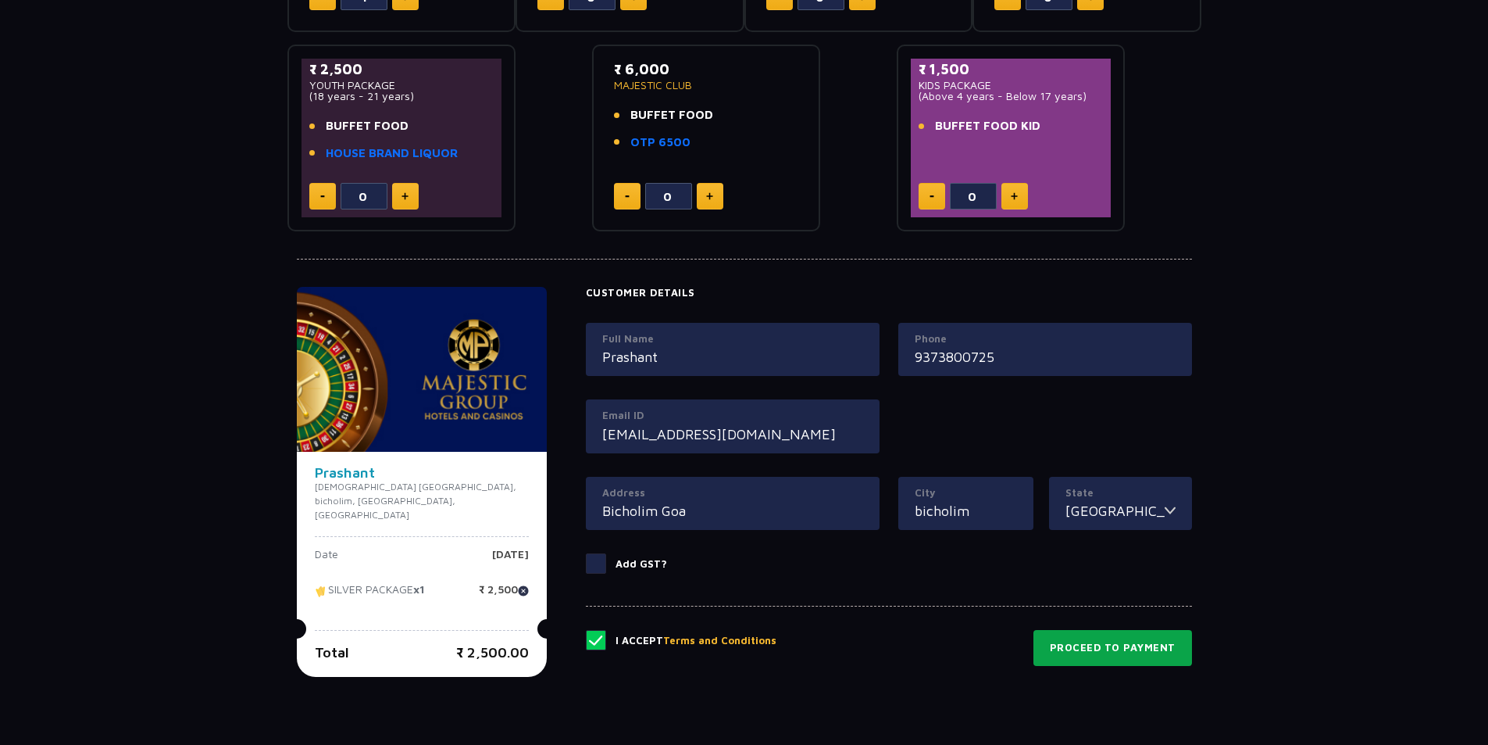
click at [1113, 655] on button "Proceed to Payment" at bounding box center [1113, 648] width 159 height 36
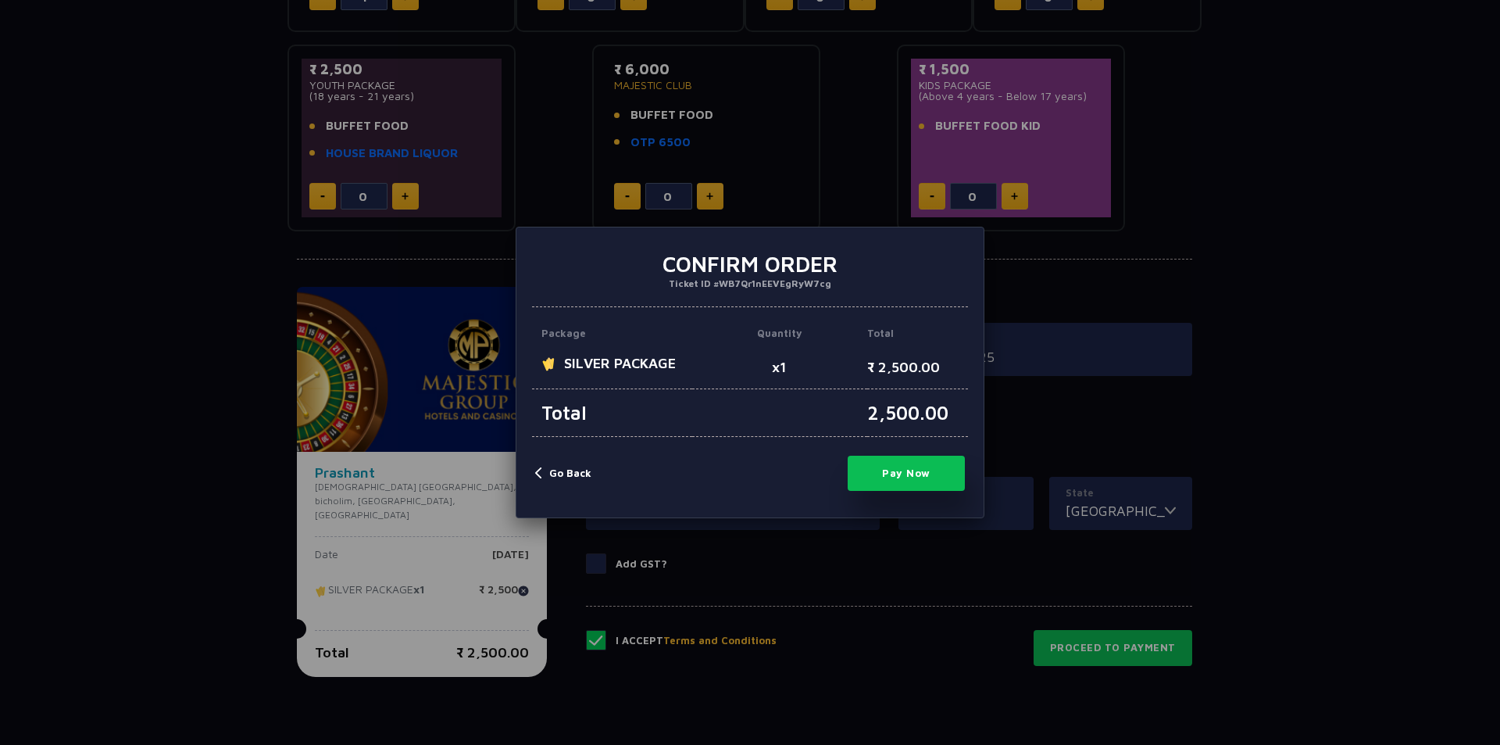
click at [870, 467] on button "Pay Now" at bounding box center [906, 473] width 117 height 35
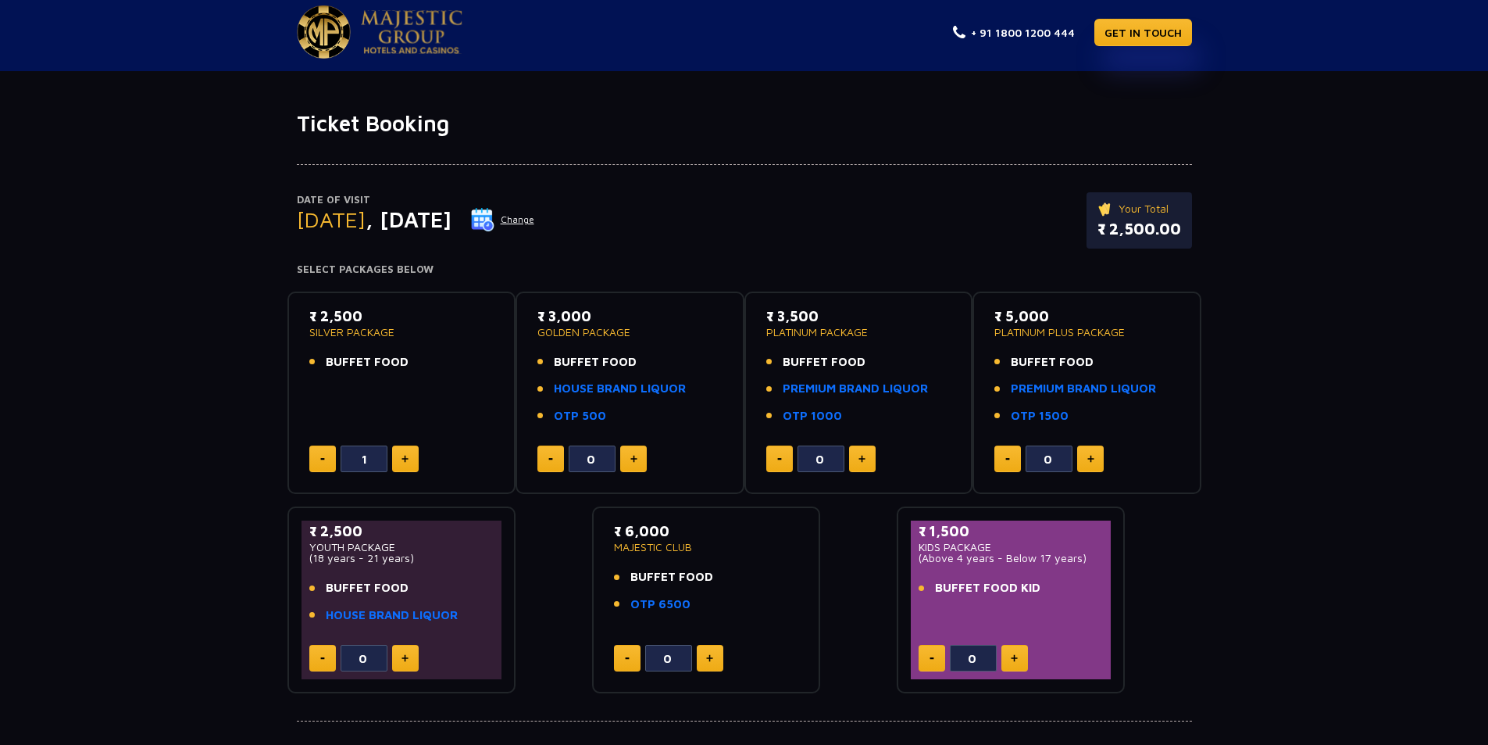
scroll to position [0, 0]
